Goal: Complete application form: Complete application form

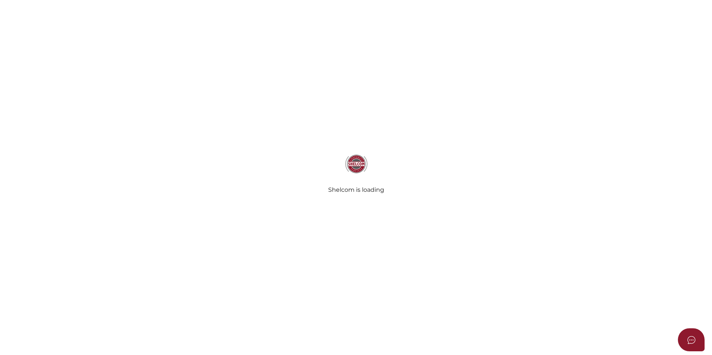
select select
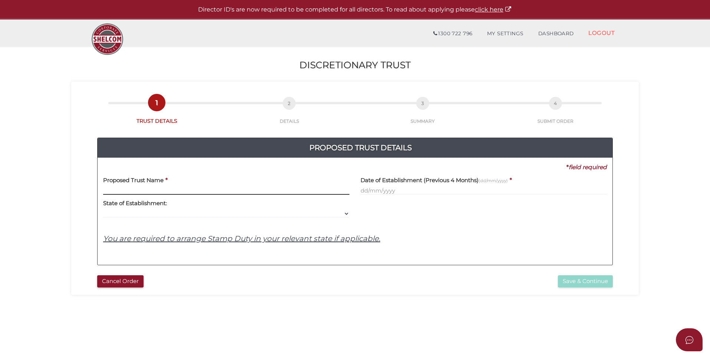
click at [153, 188] on input "text" at bounding box center [226, 191] width 246 height 8
paste input "Lobo Family"
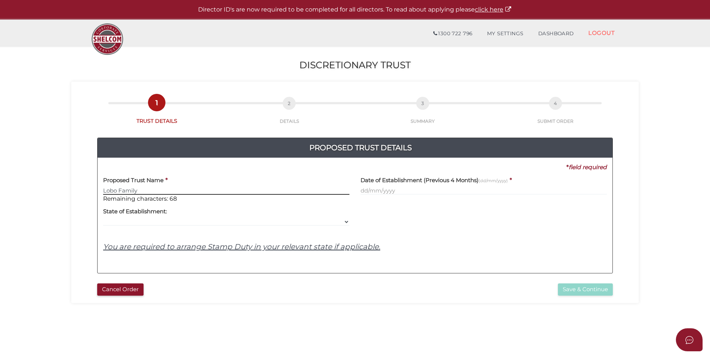
click at [221, 191] on input "Lobo Family" at bounding box center [226, 191] width 246 height 8
click at [411, 192] on input "text" at bounding box center [483, 191] width 246 height 8
drag, startPoint x: 164, startPoint y: 192, endPoint x: 142, endPoint y: 194, distance: 22.3
click at [142, 194] on input "Lobo Family TRUST" at bounding box center [226, 191] width 246 height 8
type input "Lobo Family Trust"
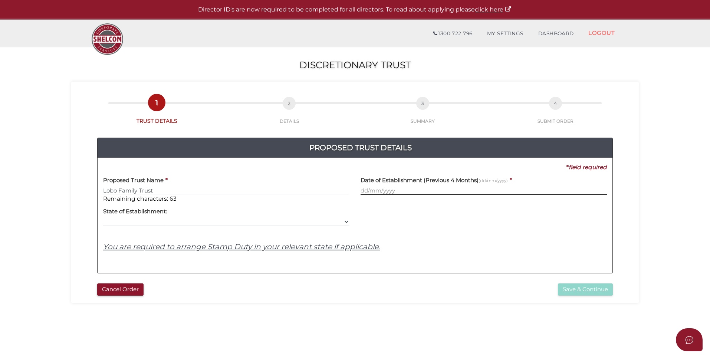
click at [437, 188] on input "text" at bounding box center [483, 191] width 246 height 8
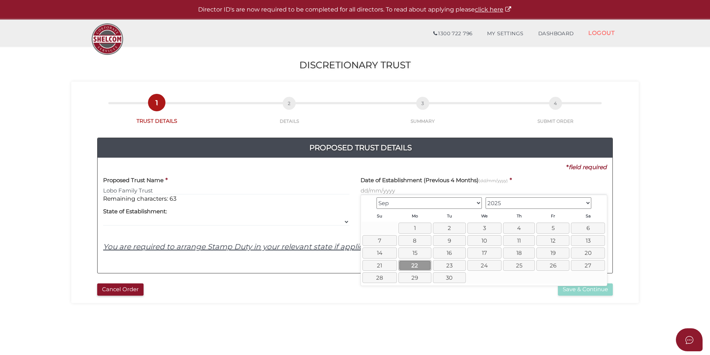
click at [416, 263] on link "22" at bounding box center [414, 265] width 33 height 11
type input "22/09/2025"
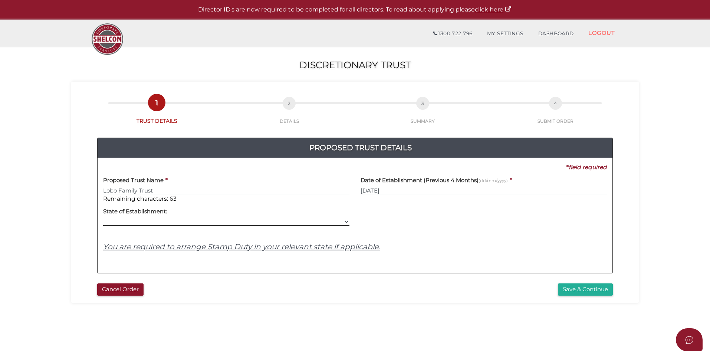
click at [137, 221] on select "VIC ACT NSW NT QLD TAS WA SA" at bounding box center [226, 222] width 246 height 8
select select "VIC"
click at [103, 218] on select "VIC ACT NSW NT QLD TAS WA SA" at bounding box center [226, 222] width 246 height 8
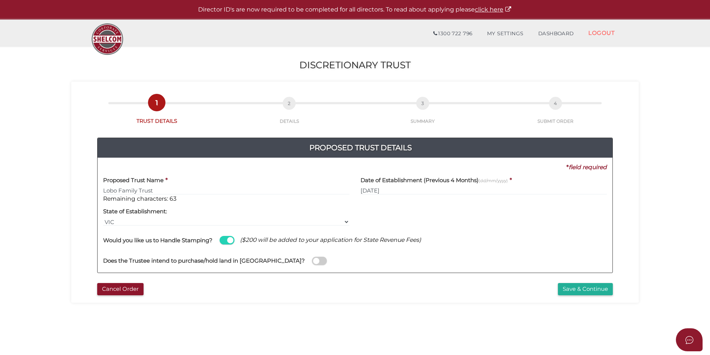
click at [223, 238] on span at bounding box center [227, 240] width 15 height 9
click at [0, 0] on input "checkbox" at bounding box center [0, 0] width 0 height 0
click at [601, 287] on button "Save & Continue" at bounding box center [585, 289] width 55 height 12
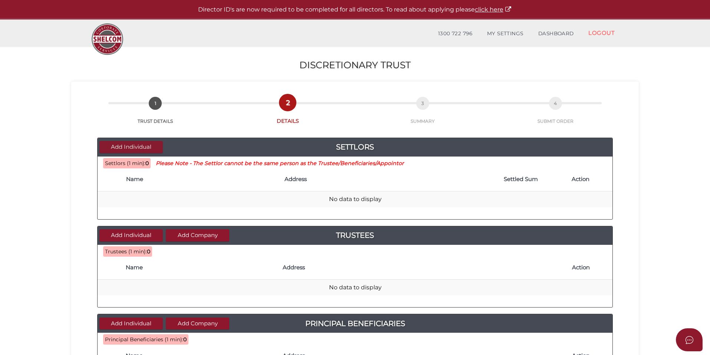
click at [127, 147] on button "Add Individual" at bounding box center [130, 147] width 63 height 12
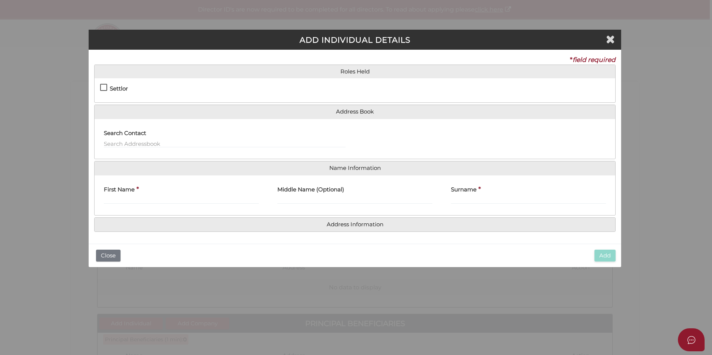
click at [121, 88] on h4 "Settlor" at bounding box center [119, 89] width 18 height 6
checkbox input "true"
type input "10"
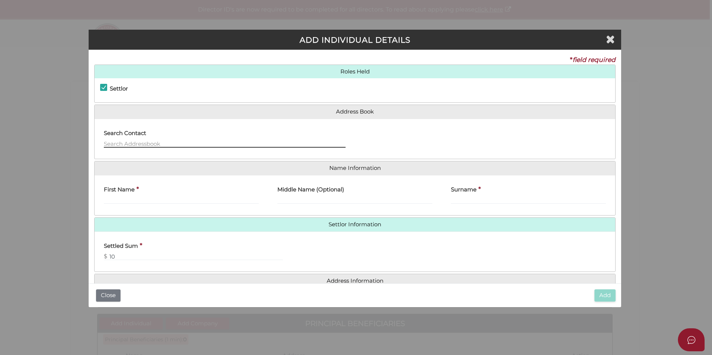
click at [173, 142] on input "text" at bounding box center [225, 143] width 242 height 8
click at [130, 141] on input "text" at bounding box center [225, 143] width 242 height 8
click at [139, 143] on input "text" at bounding box center [225, 143] width 242 height 8
click at [199, 140] on input "unit 41/2 fastline road" at bounding box center [225, 143] width 242 height 8
click at [204, 153] on div "Search Contact unit 41/2 fastline road" at bounding box center [225, 139] width 260 height 29
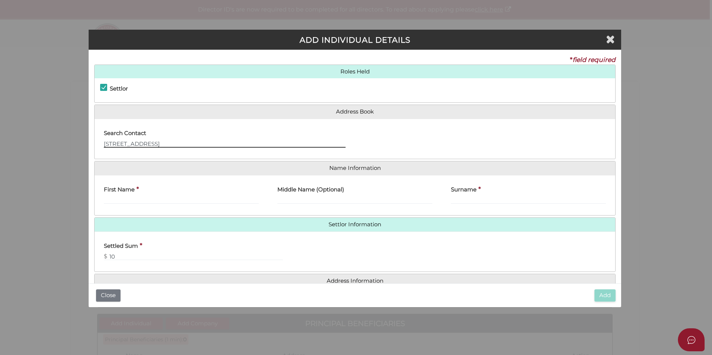
click at [174, 144] on input "unit 41/2 fastline road" at bounding box center [225, 143] width 242 height 8
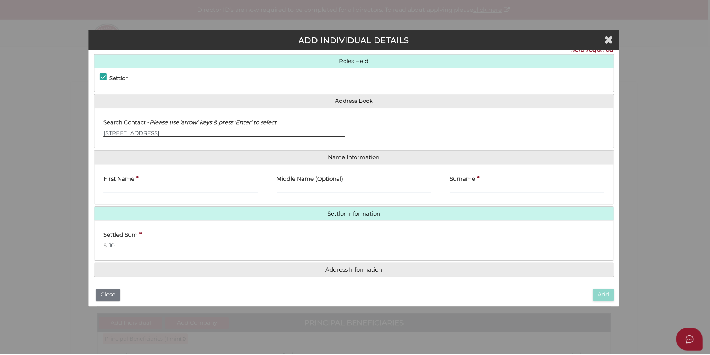
scroll to position [17, 0]
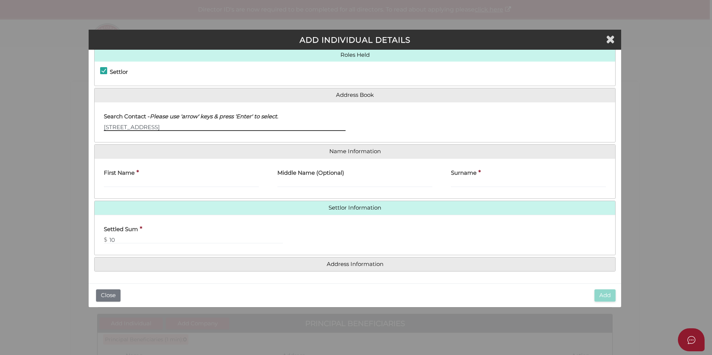
type input "unit 41/2 fastline road , Truganina, VIC 3029"
click at [182, 177] on div "First Name *" at bounding box center [181, 175] width 155 height 23
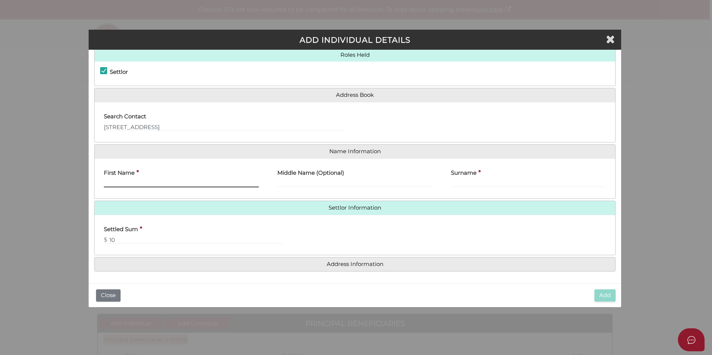
click at [179, 184] on input "First Name" at bounding box center [181, 183] width 155 height 8
type input "JOSEPH REDDY"
click at [463, 177] on label "Surname" at bounding box center [464, 171] width 26 height 15
click at [463, 179] on input "Surname" at bounding box center [528, 183] width 155 height 8
click at [465, 177] on label "Surname" at bounding box center [464, 171] width 26 height 15
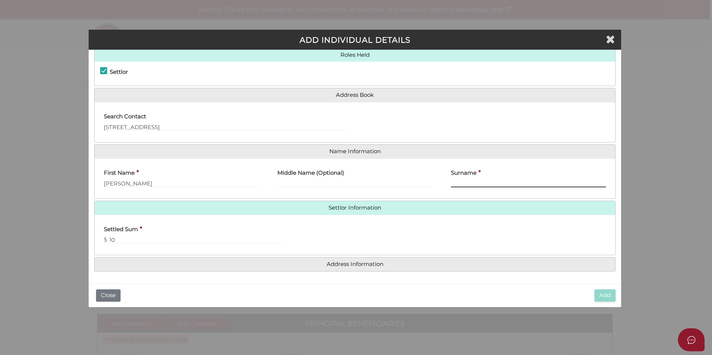
click at [465, 179] on input "Surname" at bounding box center [528, 183] width 155 height 8
click at [466, 183] on input "Surname" at bounding box center [528, 183] width 155 height 8
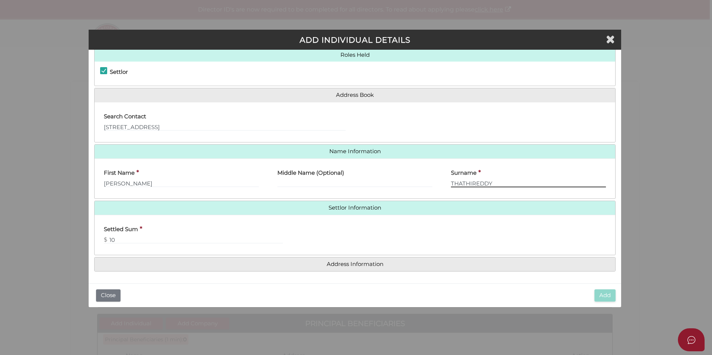
type input "THATHIREDDY"
click at [175, 127] on input "unit 41/2 fastline road , Truganina, VIC 3029" at bounding box center [225, 127] width 242 height 8
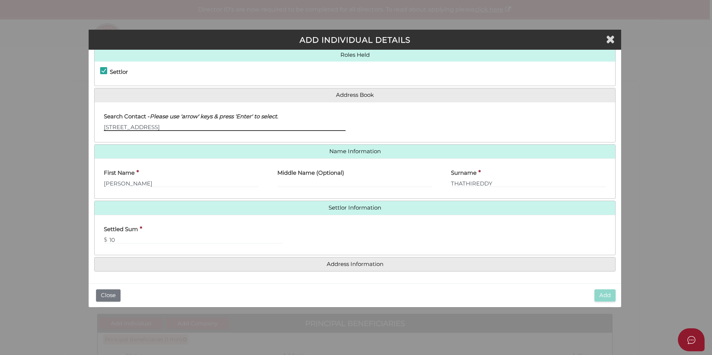
click at [225, 127] on input "unit 41/2 fastline road , Truganina, VIC 3029" at bounding box center [225, 127] width 242 height 8
click at [172, 85] on div "Settlor Trustee Principal Beneficiary Appointor Additional Beneficiary" at bounding box center [355, 74] width 521 height 24
drag, startPoint x: 228, startPoint y: 129, endPoint x: 0, endPoint y: 128, distance: 227.7
click at [0, 128] on div "ADD INDIVIDUAL DETAILS * field required Roles Held Settlor Trustee Principal Be…" at bounding box center [356, 177] width 712 height 355
type input "41/2"
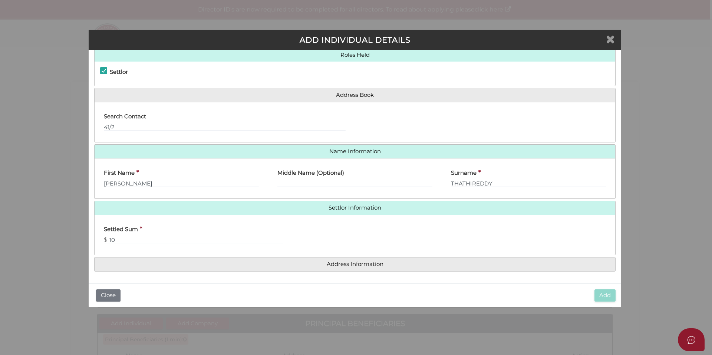
click at [609, 40] on icon "Close" at bounding box center [610, 38] width 9 height 11
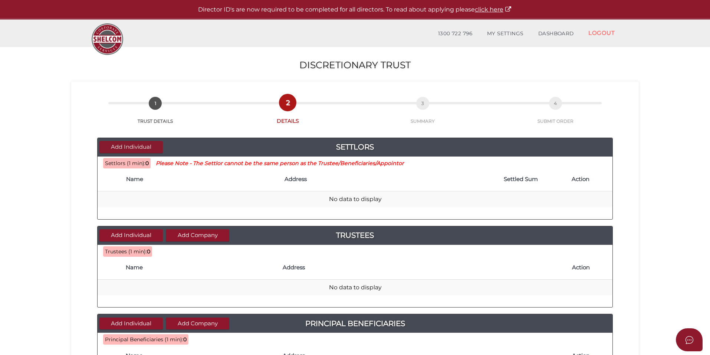
click at [148, 148] on button "Add Individual" at bounding box center [130, 147] width 63 height 12
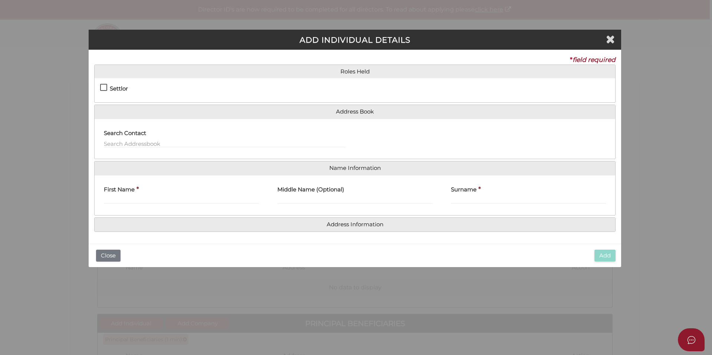
click at [116, 86] on h4 "Settlor" at bounding box center [119, 89] width 18 height 6
checkbox input "true"
type input "10"
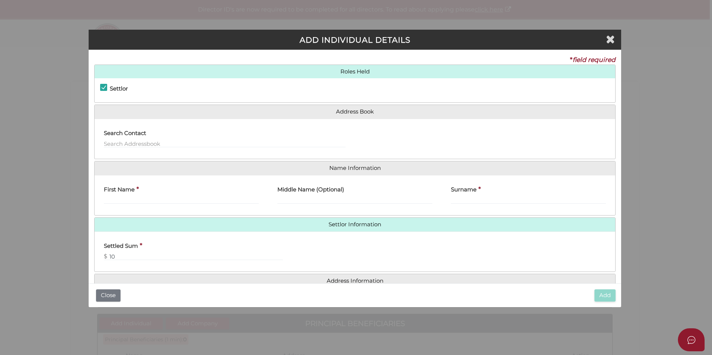
click at [141, 151] on div "Search Contact" at bounding box center [225, 139] width 260 height 29
click at [140, 141] on input "text" at bounding box center [225, 143] width 242 height 8
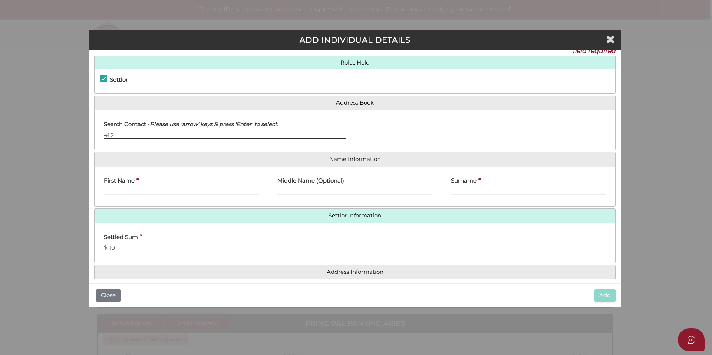
scroll to position [17, 0]
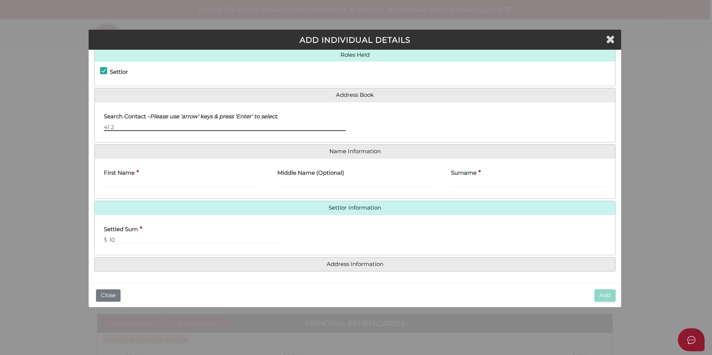
type input "41 2"
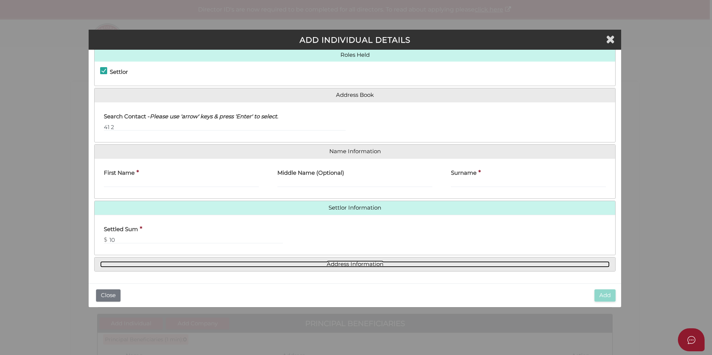
click at [237, 265] on link "Address Information" at bounding box center [355, 264] width 510 height 6
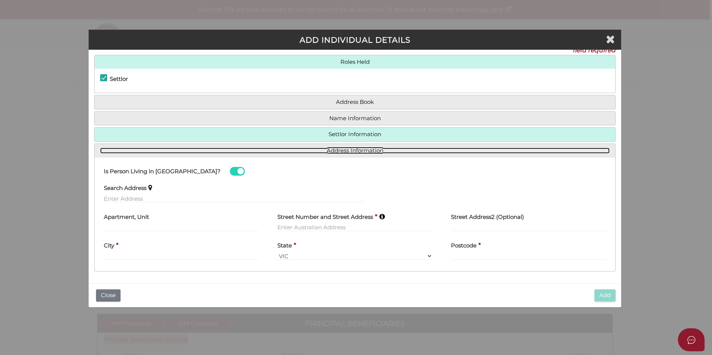
scroll to position [10, 0]
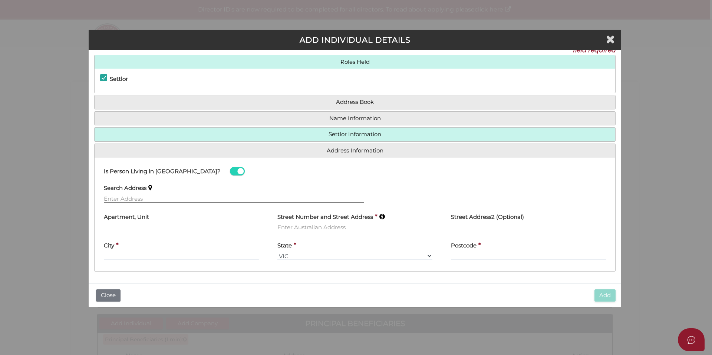
click at [123, 198] on input "text" at bounding box center [234, 198] width 260 height 8
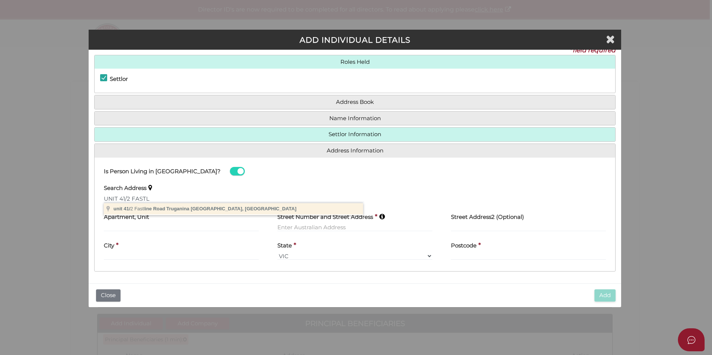
type input "unit 41/2 Fastline Road, Truganina VIC, Australia"
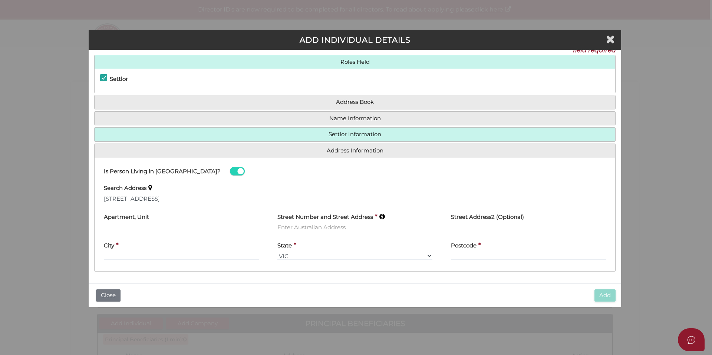
type input "unit 41"
type input "2 Fastline Road"
type input "Truganina"
select select "VIC"
type input "3029"
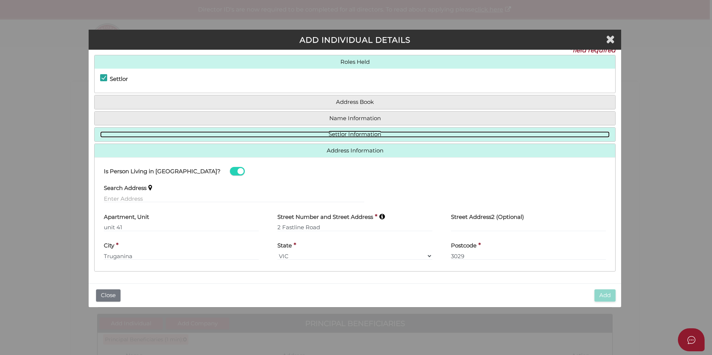
click at [369, 134] on link "Settlor Information" at bounding box center [355, 134] width 510 height 6
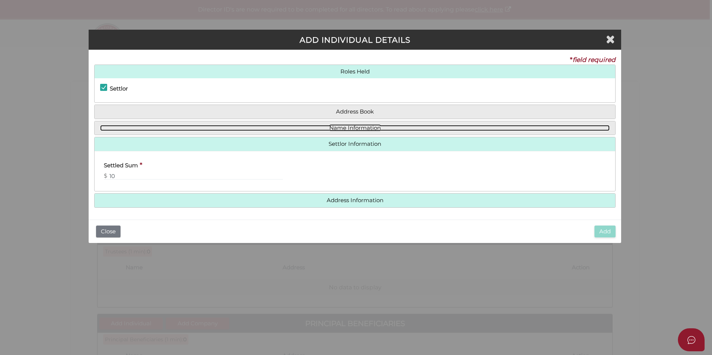
click at [347, 126] on link "Name Information" at bounding box center [355, 128] width 510 height 6
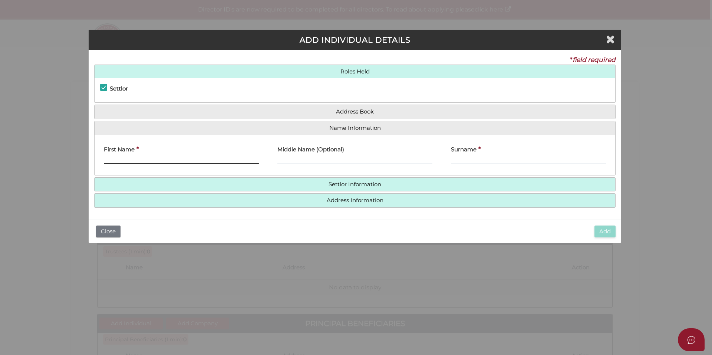
click at [130, 162] on input "First Name" at bounding box center [181, 160] width 155 height 8
type input "JOSEPH REDDY"
click at [494, 163] on input "Surname" at bounding box center [528, 160] width 155 height 8
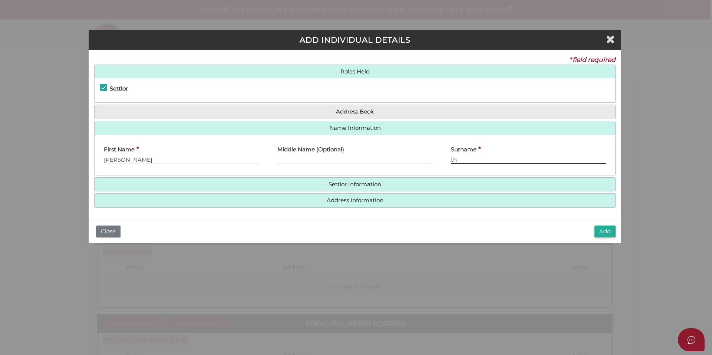
type input "t"
type input "THATHIREDDY"
click at [363, 108] on h4 "Address Book" at bounding box center [355, 112] width 521 height 14
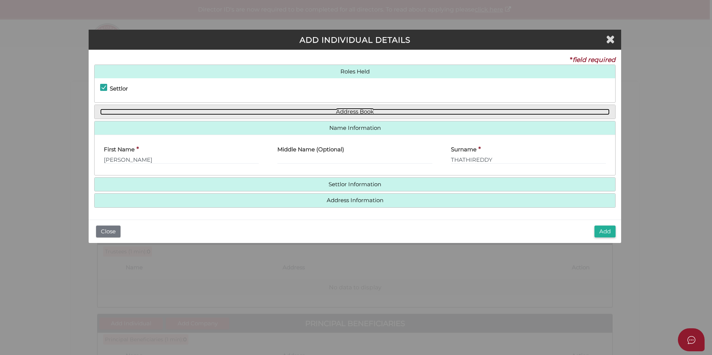
click at [368, 113] on link "Address Book" at bounding box center [355, 112] width 510 height 6
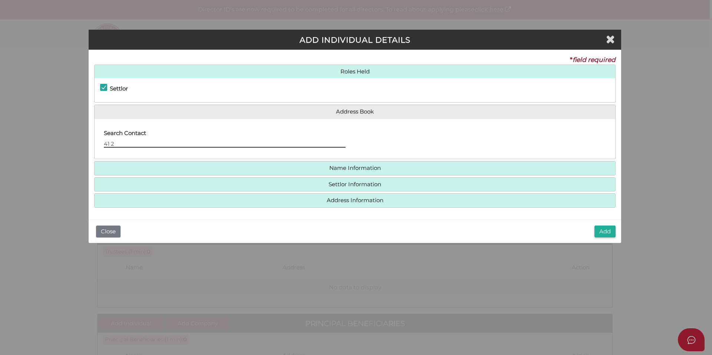
drag, startPoint x: 129, startPoint y: 142, endPoint x: 42, endPoint y: 148, distance: 87.4
click at [45, 146] on div "ADD INDIVIDUAL DETAILS * field required Roles Held Settlor Trustee Principal Be…" at bounding box center [356, 177] width 712 height 355
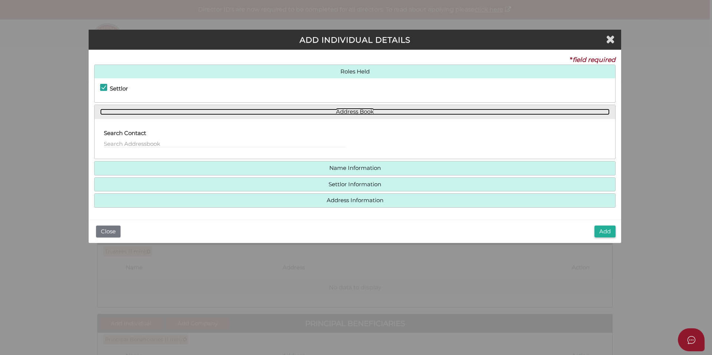
click at [365, 113] on link "Address Book" at bounding box center [355, 112] width 510 height 6
click at [369, 110] on link "Address Book" at bounding box center [355, 112] width 510 height 6
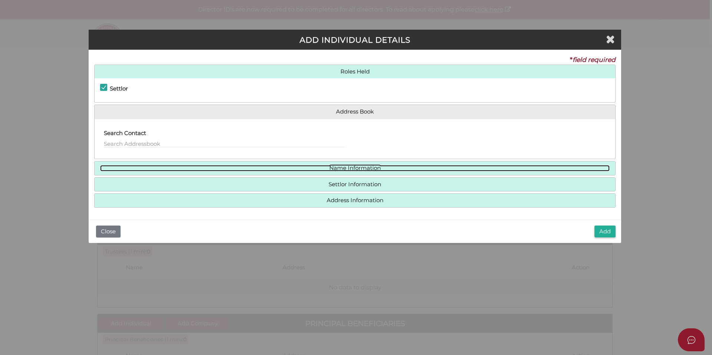
click at [365, 168] on link "Name Information" at bounding box center [355, 168] width 510 height 6
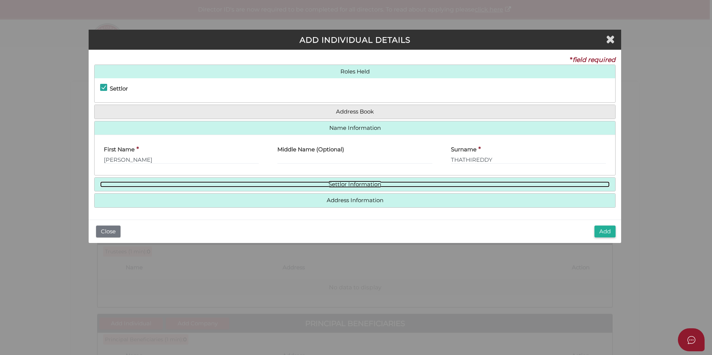
click at [441, 184] on link "Settlor Information" at bounding box center [355, 184] width 510 height 6
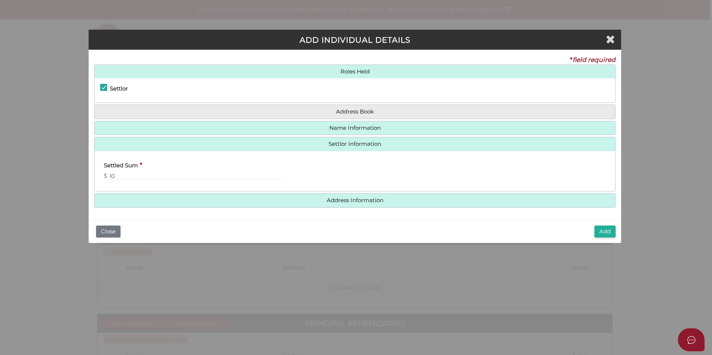
click at [432, 206] on h4 "Address Information" at bounding box center [355, 201] width 521 height 14
click at [428, 204] on h4 "Address Information" at bounding box center [355, 201] width 521 height 14
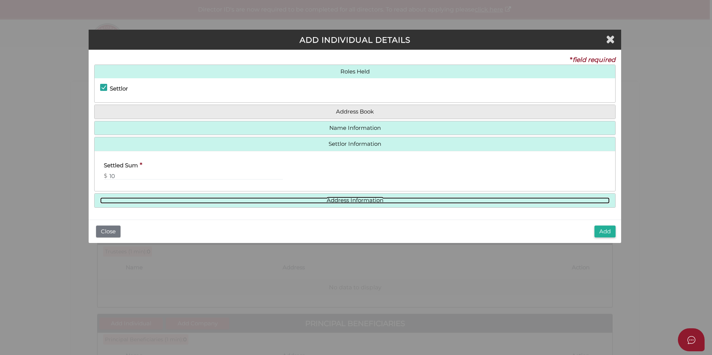
click at [363, 200] on link "Address Information" at bounding box center [355, 200] width 510 height 6
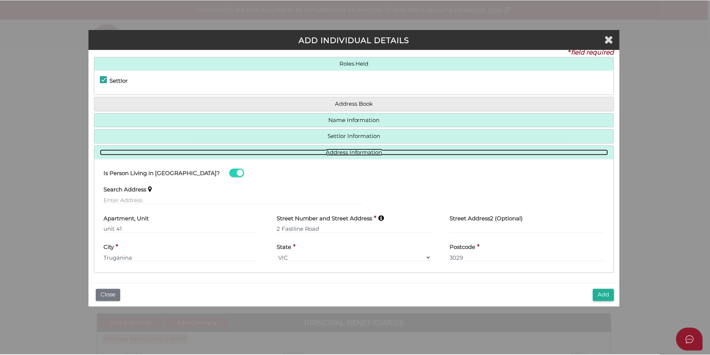
scroll to position [10, 0]
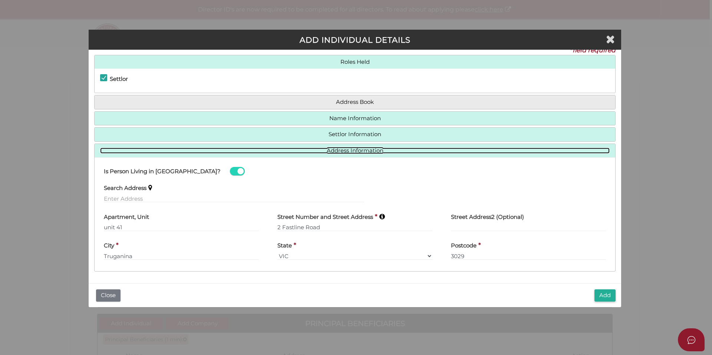
click at [366, 152] on link "Address Information" at bounding box center [355, 151] width 510 height 6
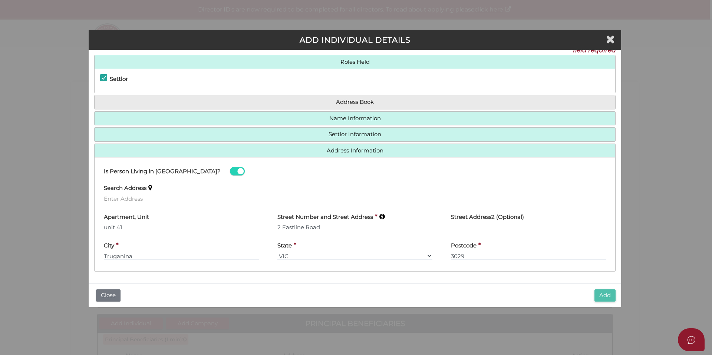
click at [602, 292] on button "Add" at bounding box center [604, 295] width 21 height 12
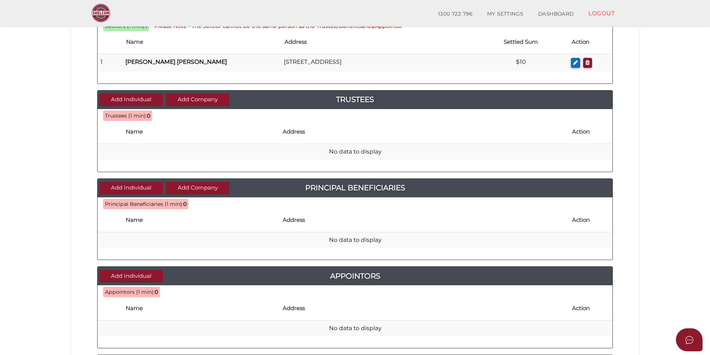
scroll to position [111, 0]
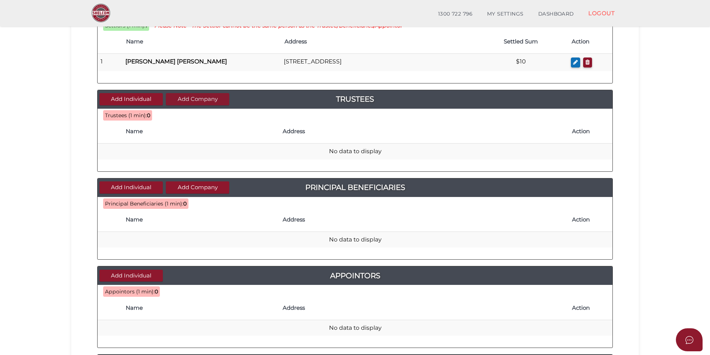
click at [195, 97] on button "Add Company" at bounding box center [197, 99] width 63 height 12
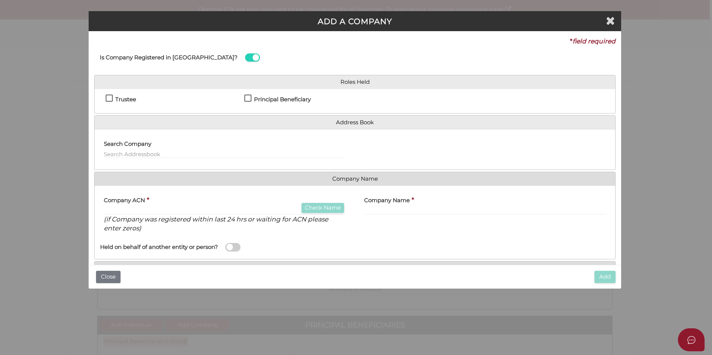
click at [125, 98] on h4 "Trustee" at bounding box center [125, 99] width 21 height 6
checkbox input "true"
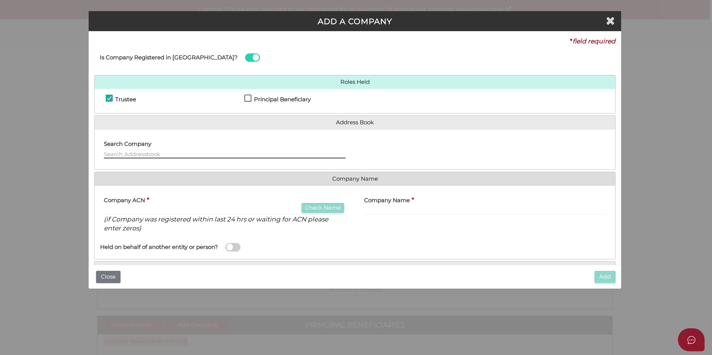
click at [139, 154] on input "text" at bounding box center [225, 154] width 242 height 8
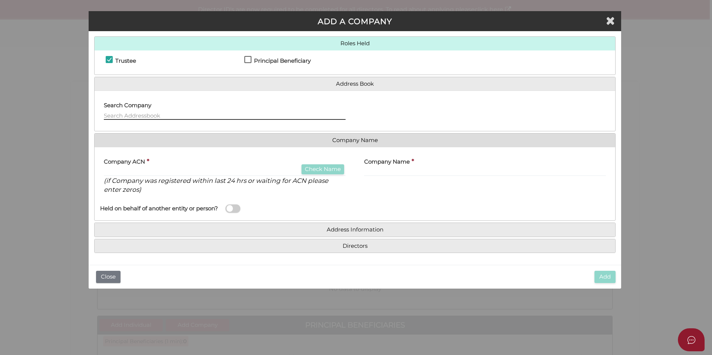
click at [161, 115] on input "text" at bounding box center [225, 116] width 242 height 8
click at [149, 116] on input "text" at bounding box center [225, 116] width 242 height 8
click at [136, 115] on input "text" at bounding box center [225, 116] width 242 height 8
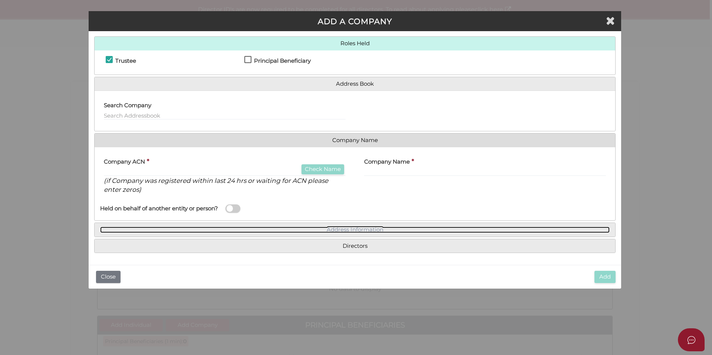
click at [347, 229] on link "Address Information" at bounding box center [355, 230] width 510 height 6
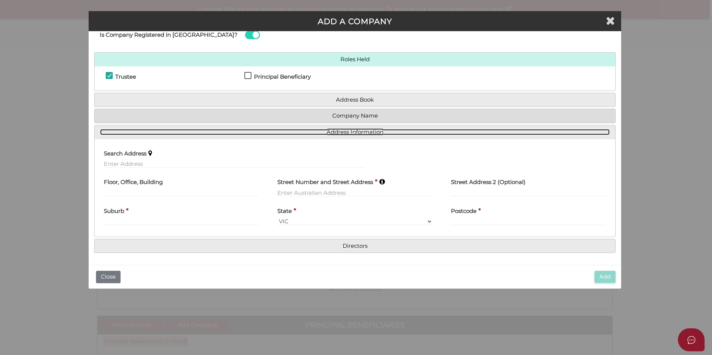
scroll to position [23, 0]
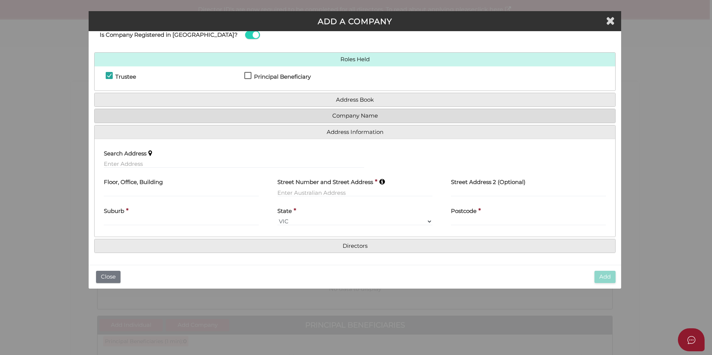
click at [132, 169] on div "Search Address" at bounding box center [234, 159] width 279 height 29
click at [128, 163] on input "text" at bounding box center [234, 164] width 260 height 8
paste input "62 Bethany road Hoppers crossing 3029"
type input "62 Bethany Road, Hoppers Crossing VIC 3029, Australia"
type input "62 Bethany Road"
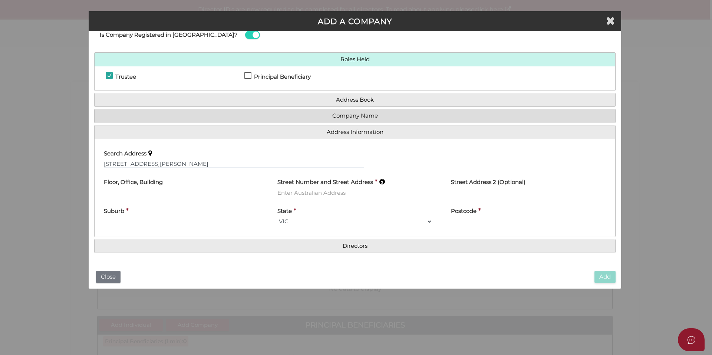
type input "Hoppers Crossing"
select select "VIC"
type input "3029"
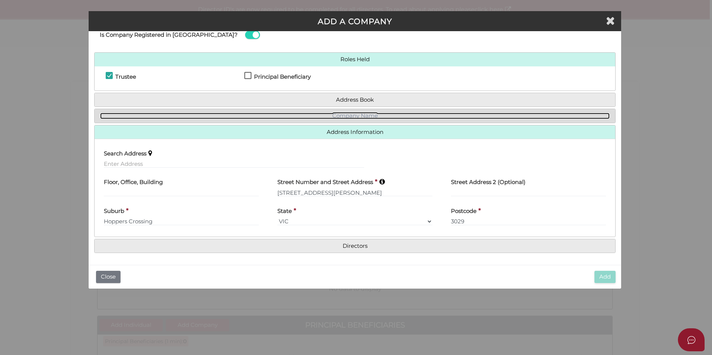
click at [332, 115] on link "Company Name" at bounding box center [355, 116] width 510 height 6
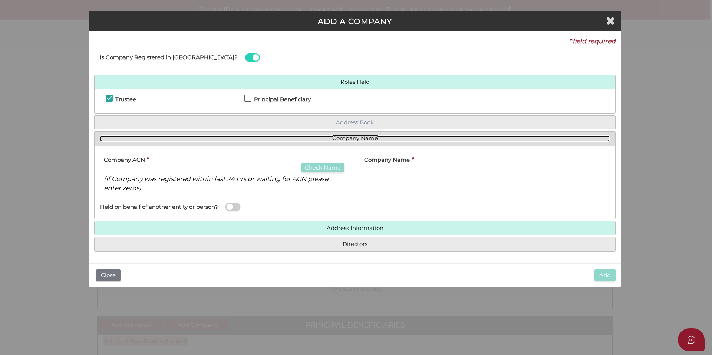
scroll to position [0, 0]
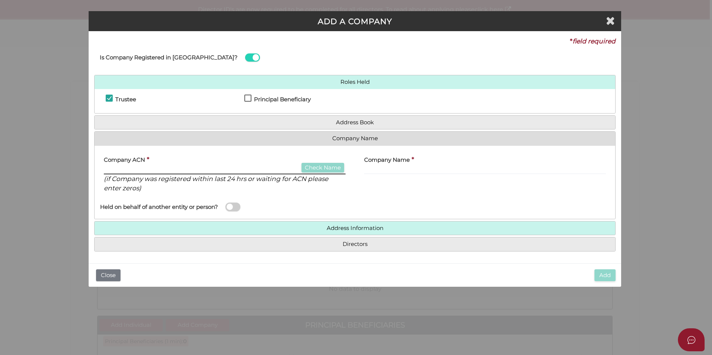
click at [130, 169] on input "text" at bounding box center [225, 170] width 242 height 8
click at [142, 166] on label "Company ACN" at bounding box center [124, 158] width 41 height 15
click at [142, 172] on input "text" at bounding box center [225, 170] width 242 height 8
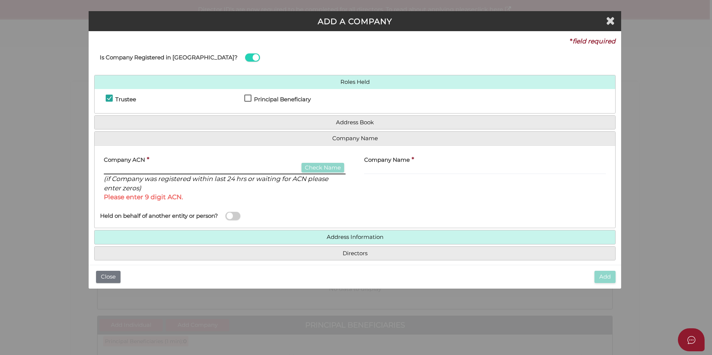
click at [166, 168] on input "text" at bounding box center [225, 170] width 242 height 8
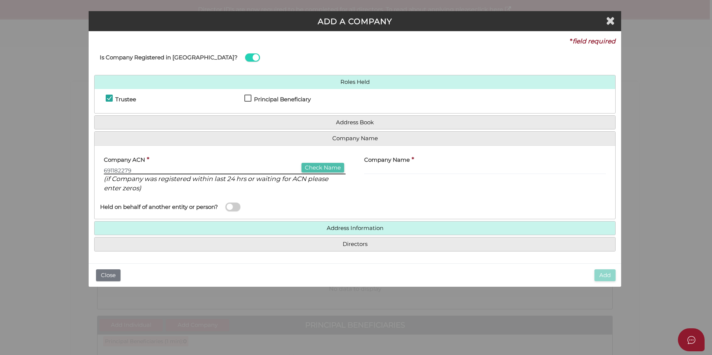
type input "691182279"
click at [307, 168] on button "Check Name" at bounding box center [323, 168] width 43 height 10
type input "MELWIN LOBO FAMILY PTY LTD"
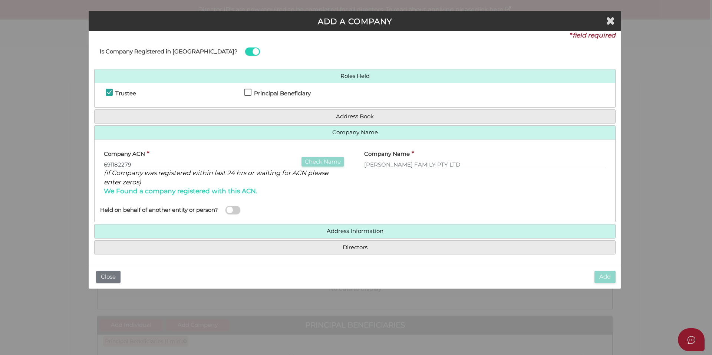
scroll to position [7, 0]
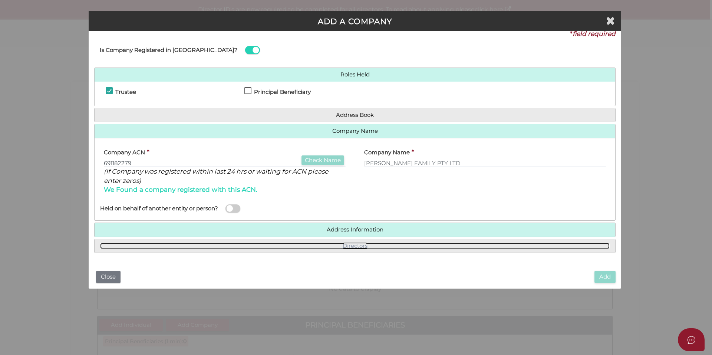
click at [373, 244] on link "Directors" at bounding box center [355, 246] width 510 height 6
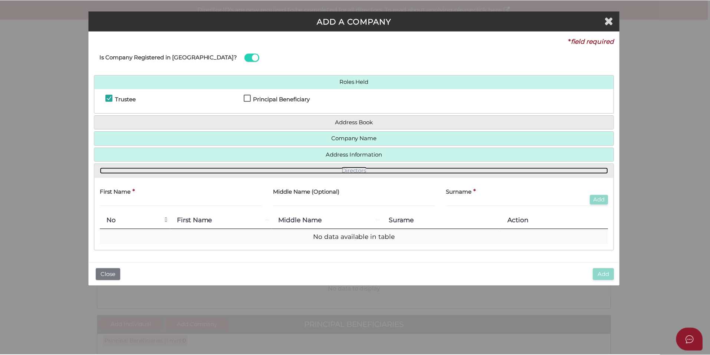
scroll to position [0, 0]
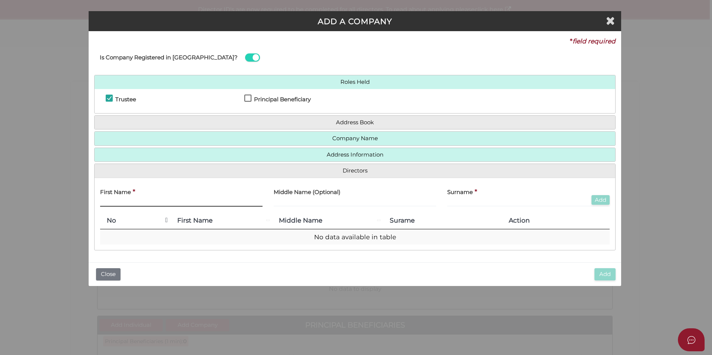
click at [118, 205] on input "text" at bounding box center [181, 202] width 162 height 8
paste input "HERALD MELWIN"
type input "HERALD MELWIN"
click at [461, 201] on input "text" at bounding box center [528, 202] width 162 height 8
paste input "LOBO"
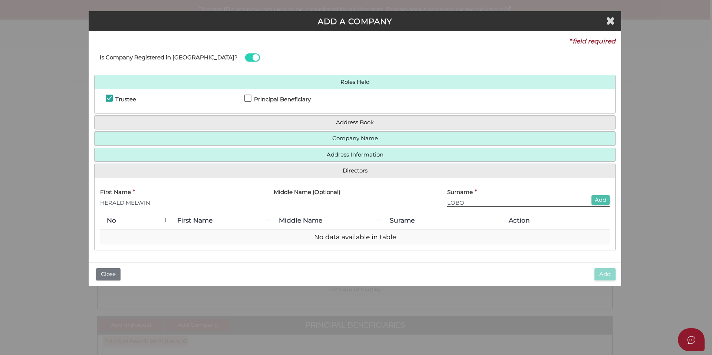
type input "LOBO"
click at [597, 202] on button "Add" at bounding box center [601, 200] width 18 height 10
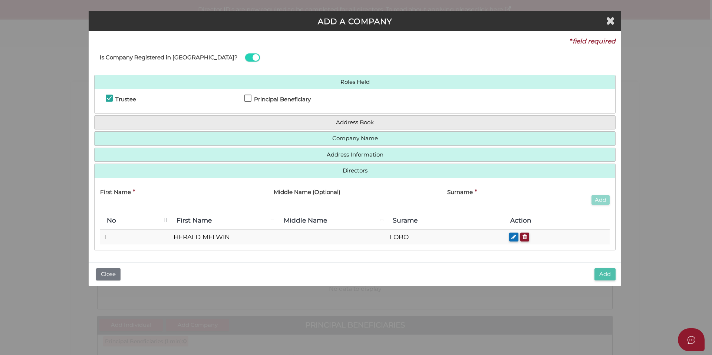
click at [607, 278] on button "Add" at bounding box center [604, 274] width 21 height 12
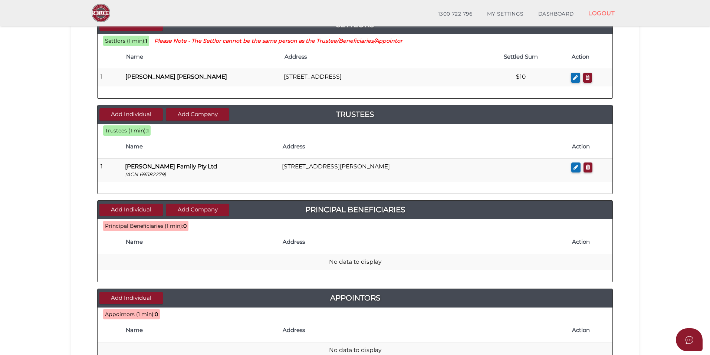
scroll to position [60, 0]
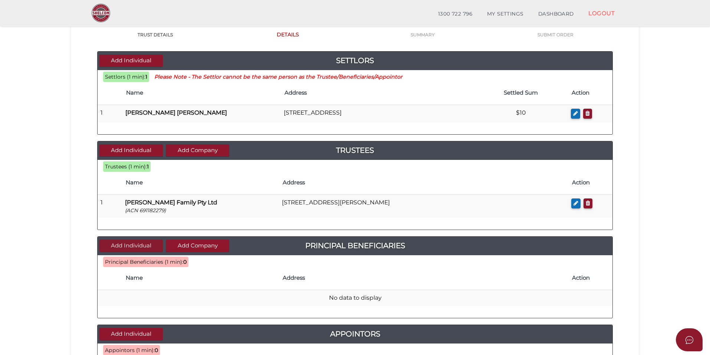
click at [130, 246] on button "Add Individual" at bounding box center [130, 246] width 63 height 12
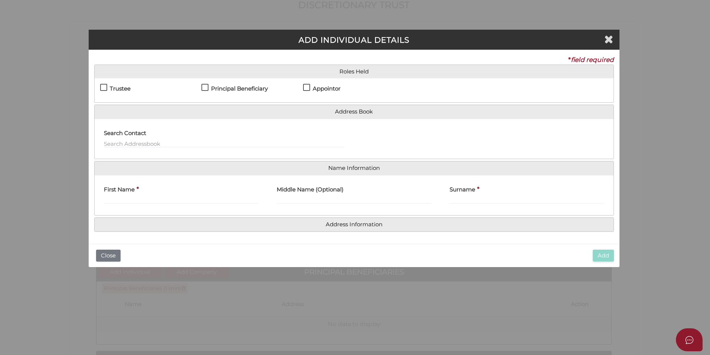
scroll to position [0, 0]
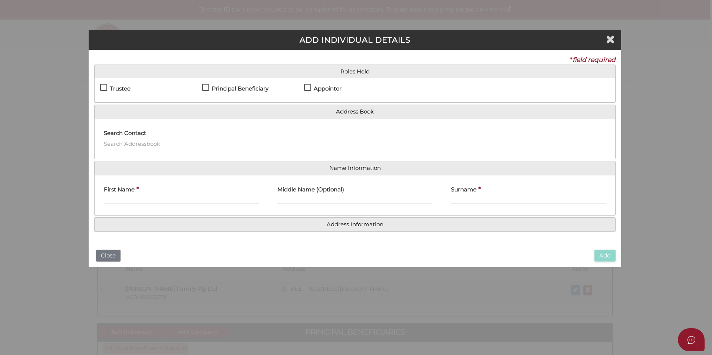
click at [251, 88] on h4 "Principal Beneficiary" at bounding box center [240, 89] width 57 height 6
checkbox input "true"
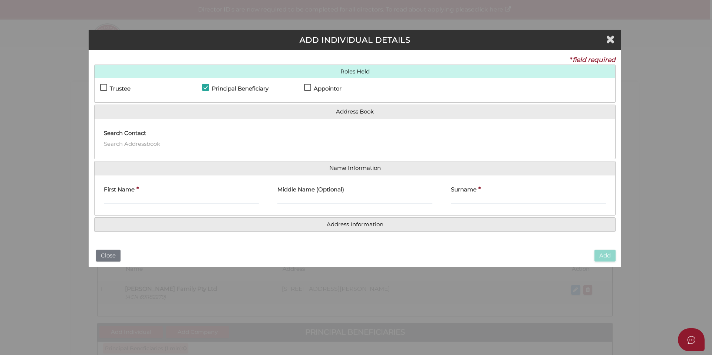
click at [322, 89] on h4 "Appointor" at bounding box center [328, 89] width 28 height 6
checkbox input "true"
click at [118, 146] on input "text" at bounding box center [225, 143] width 242 height 8
click at [249, 87] on h4 "Principal Beneficiary" at bounding box center [240, 89] width 57 height 6
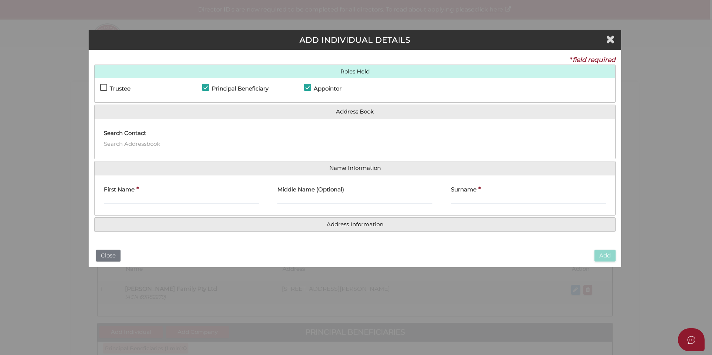
checkbox input "false"
click at [131, 141] on input "text" at bounding box center [225, 143] width 242 height 8
click at [611, 42] on icon "Close" at bounding box center [610, 38] width 9 height 11
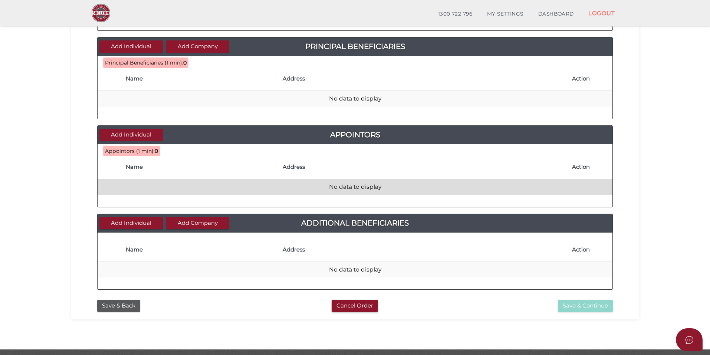
scroll to position [208, 0]
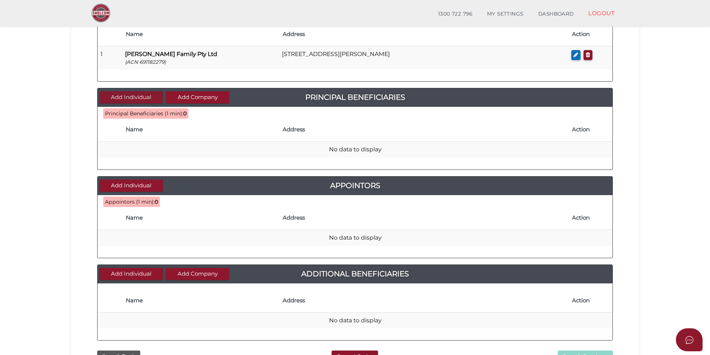
click at [158, 100] on button "Add Individual" at bounding box center [130, 97] width 63 height 12
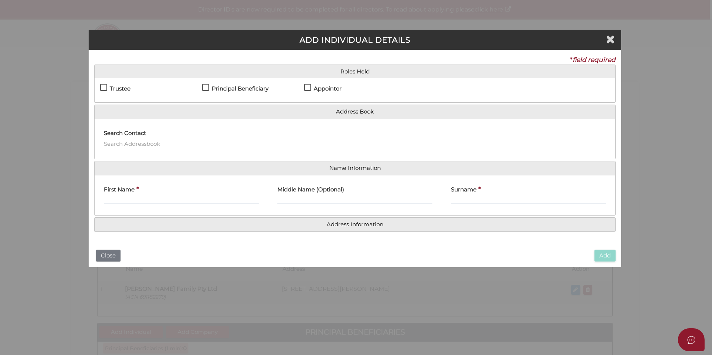
click at [257, 86] on h4 "Principal Beneficiary" at bounding box center [240, 89] width 57 height 6
checkbox input "true"
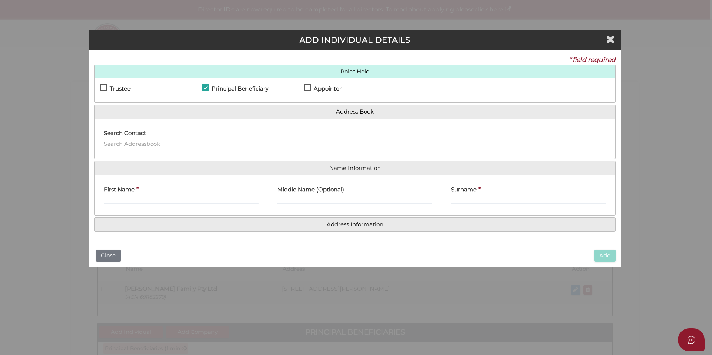
click at [324, 89] on h4 "Appointor" at bounding box center [328, 89] width 28 height 6
checkbox input "true"
click at [114, 139] on label "Search Contact" at bounding box center [125, 132] width 42 height 15
click at [116, 143] on input "text" at bounding box center [225, 143] width 242 height 8
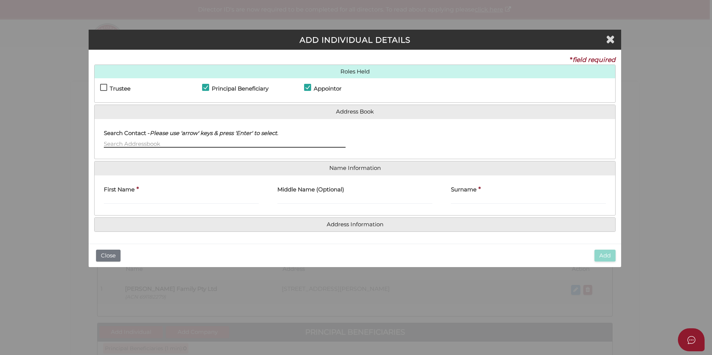
paste input "62 Bethany road Hoppers crossing 3029"
type input "62 Bethany road Hoppers crossing 3029"
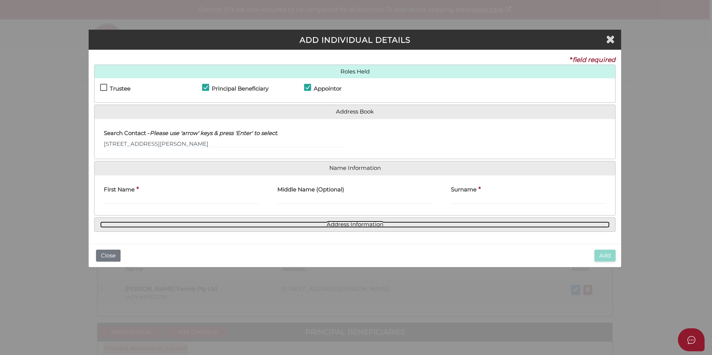
click at [210, 226] on link "Address Information" at bounding box center [355, 224] width 510 height 6
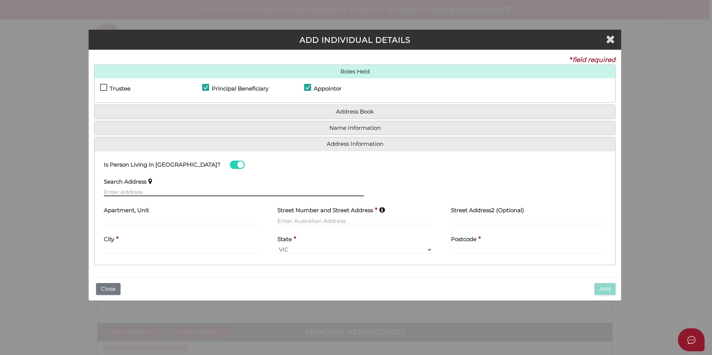
click at [129, 189] on input "text" at bounding box center [234, 192] width 260 height 8
paste input "62 Bethany road Hoppers crossing 3029"
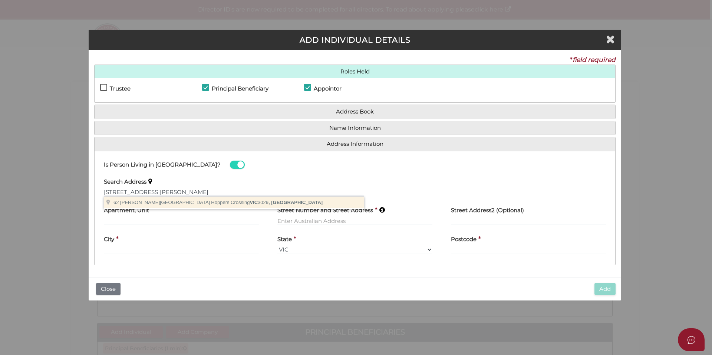
type input "62 Bethany Road, Hoppers Crossing VIC 3029, Australia"
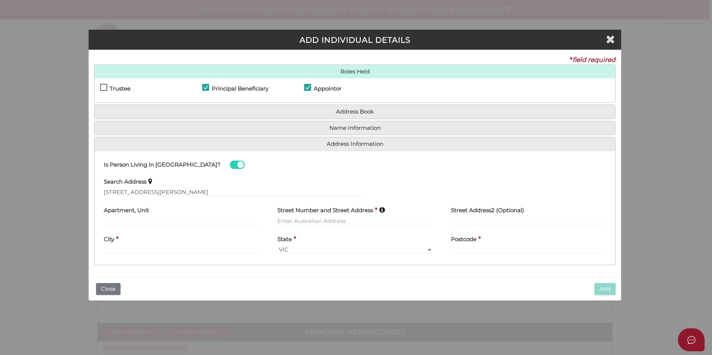
type input "62 Bethany Road"
type input "Hoppers Crossing"
select select "VIC"
type input "3029"
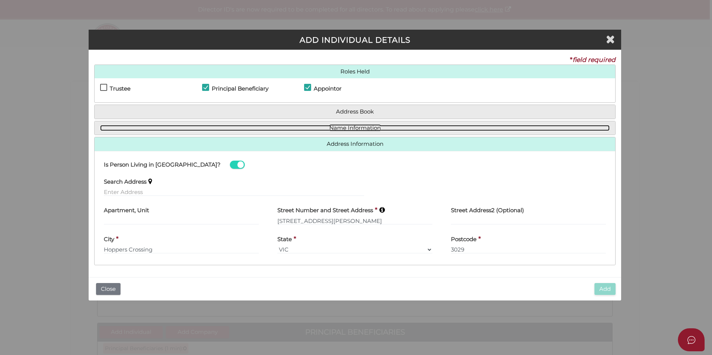
click at [226, 126] on link "Name Information" at bounding box center [355, 128] width 510 height 6
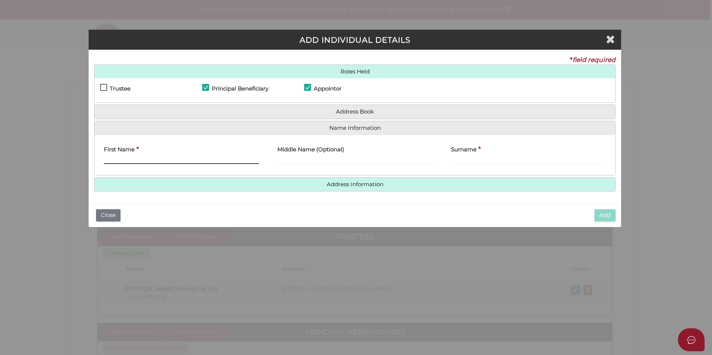
click at [156, 163] on input "First Name" at bounding box center [181, 160] width 155 height 8
paste input "HERALD MELWIN"
type input "HERALD MELWIN"
click at [471, 157] on input "Surname" at bounding box center [528, 160] width 155 height 8
paste input "LOBO"
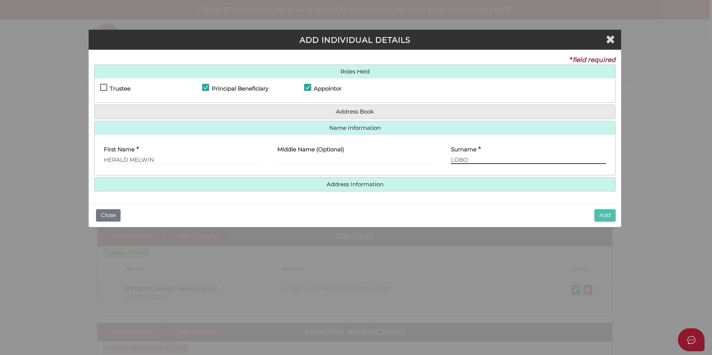
type input "LOBO"
click at [611, 214] on button "Add" at bounding box center [604, 215] width 21 height 12
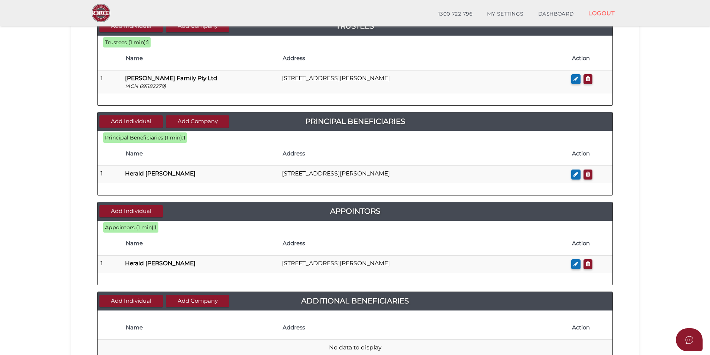
scroll to position [260, 0]
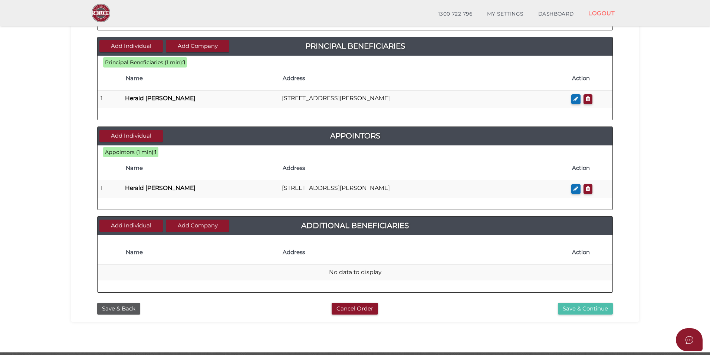
click at [597, 306] on button "Save & Continue" at bounding box center [585, 309] width 55 height 12
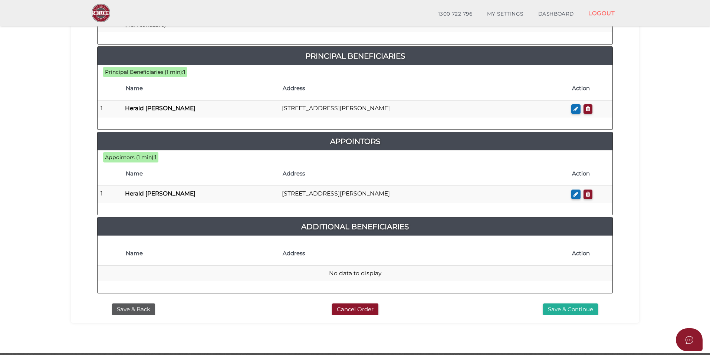
scroll to position [334, 0]
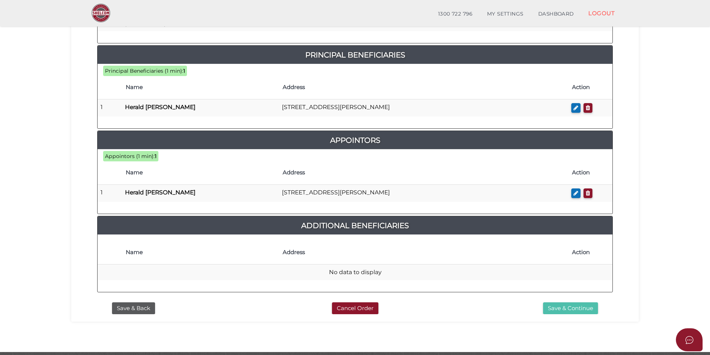
click at [559, 306] on button "Save & Continue" at bounding box center [570, 308] width 55 height 12
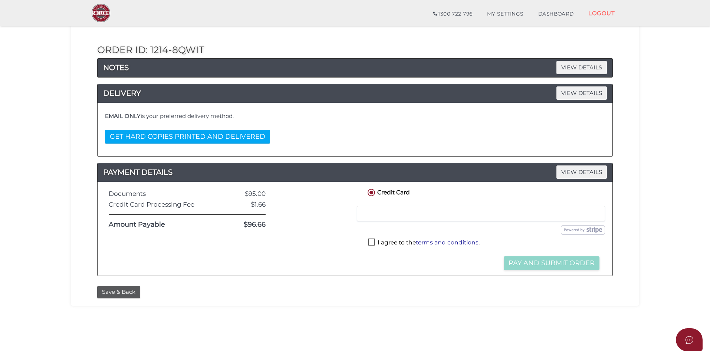
scroll to position [37, 0]
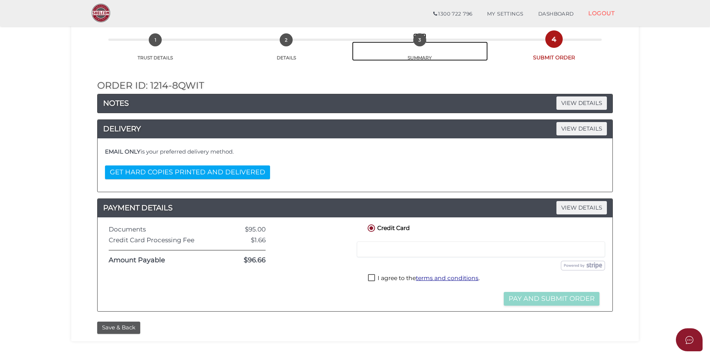
click at [420, 53] on link "3 SUMMARY" at bounding box center [420, 51] width 136 height 19
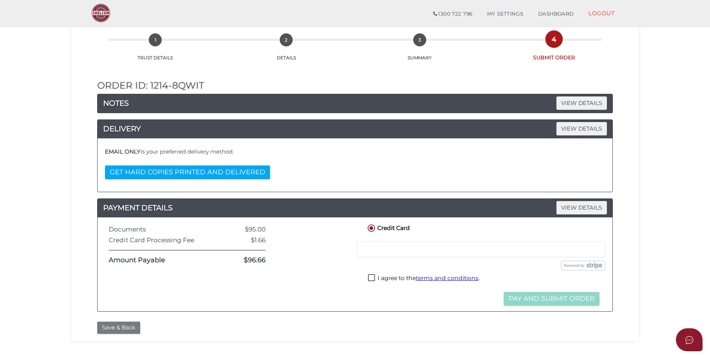
click at [119, 326] on button "Save & Back" at bounding box center [118, 328] width 43 height 12
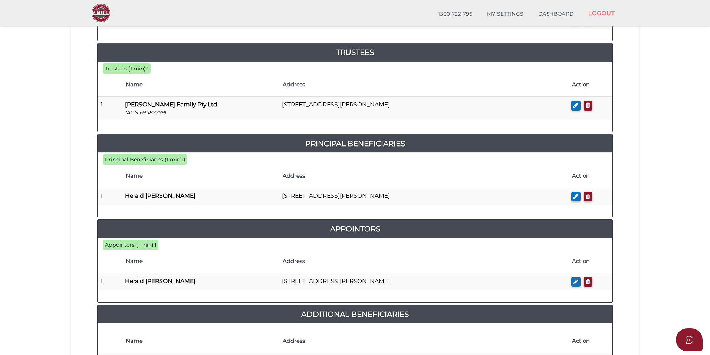
scroll to position [297, 0]
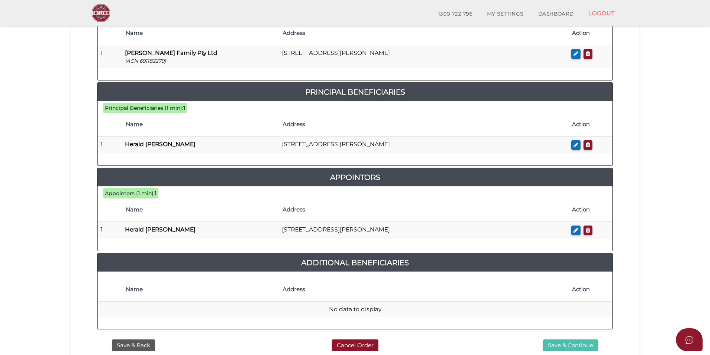
click at [559, 345] on button "Save & Continue" at bounding box center [570, 345] width 55 height 12
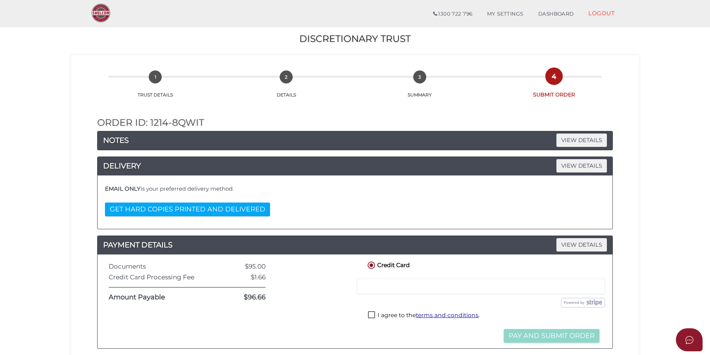
scroll to position [148, 0]
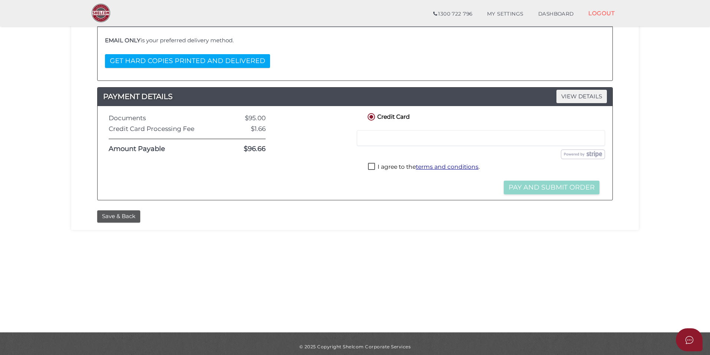
click at [405, 145] on div at bounding box center [481, 138] width 248 height 16
click at [397, 166] on label "I agree to the terms and conditions ." at bounding box center [424, 167] width 112 height 9
checkbox input "true"
click at [541, 187] on button "Pay and Submit Order" at bounding box center [552, 188] width 96 height 14
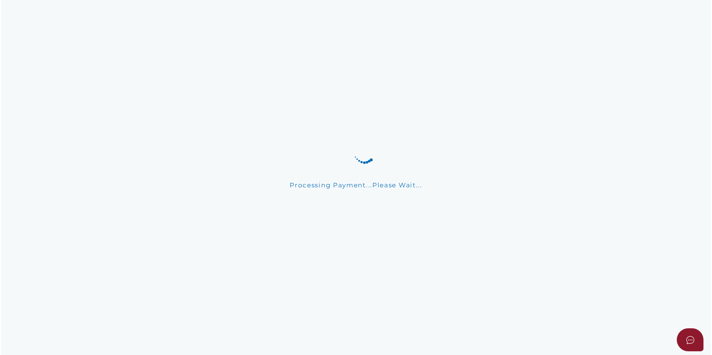
scroll to position [0, 0]
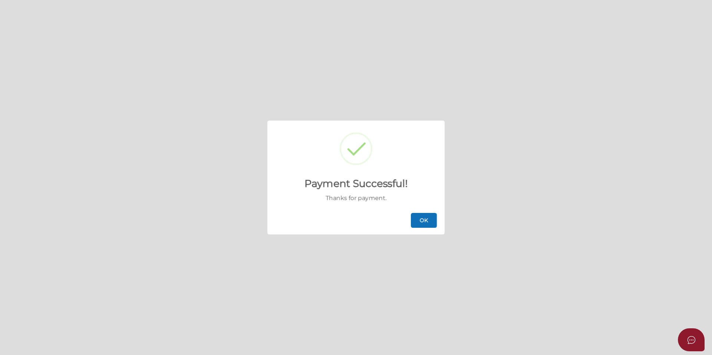
click at [419, 221] on button "OK" at bounding box center [424, 220] width 26 height 15
